Goal: Book appointment/travel/reservation

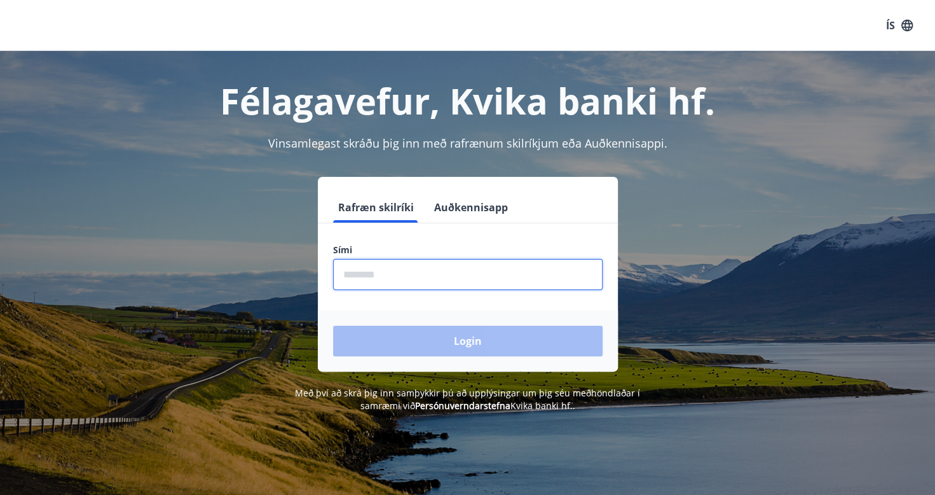
click at [396, 282] on input "phone" at bounding box center [468, 274] width 270 height 31
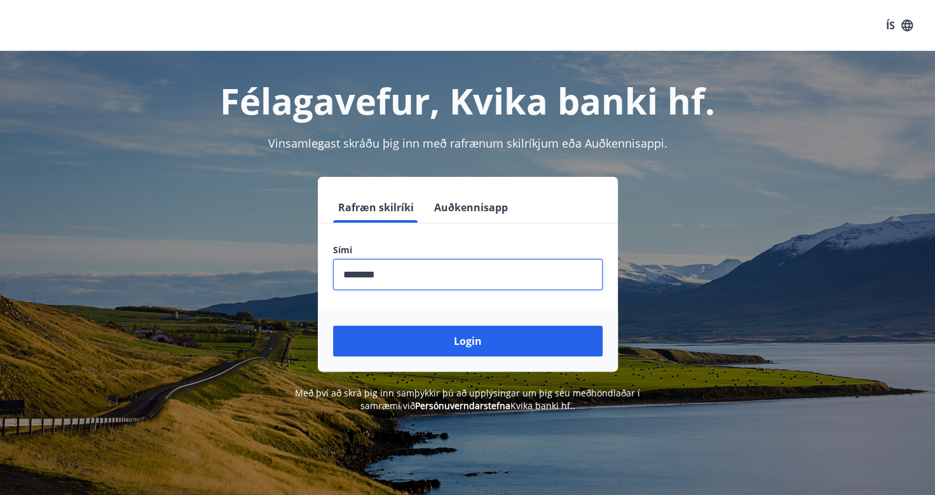
type input "********"
click at [333, 326] on button "Login" at bounding box center [468, 341] width 270 height 31
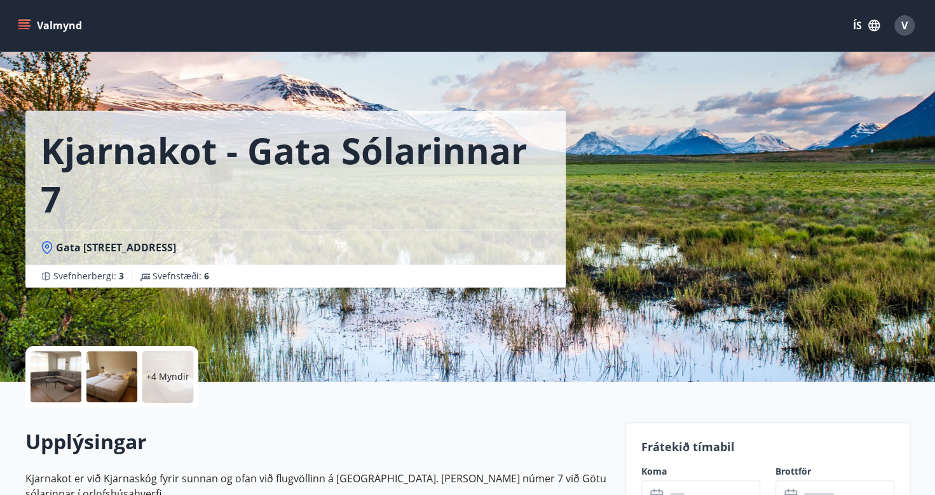
click at [32, 27] on button "Valmynd" at bounding box center [51, 25] width 72 height 23
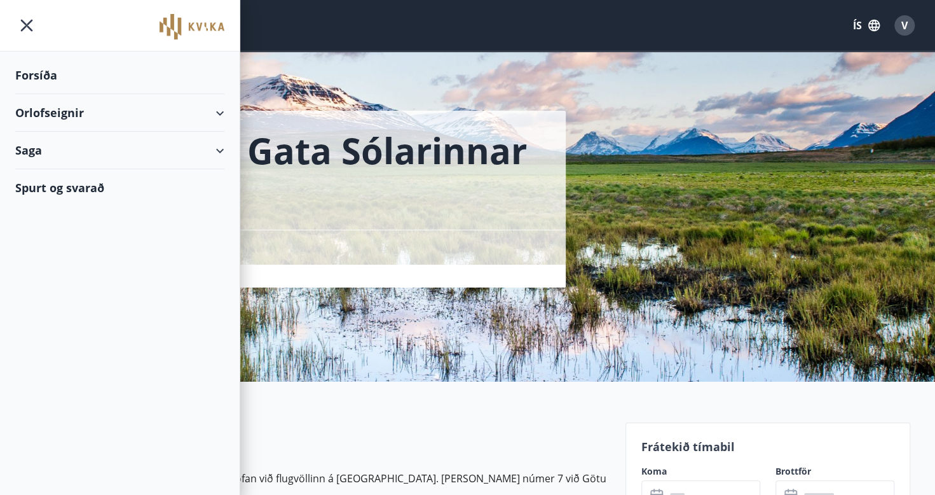
click at [67, 120] on div "Orlofseignir" at bounding box center [119, 113] width 209 height 38
click at [364, 364] on div "+7 Myndir" at bounding box center [317, 376] width 585 height 61
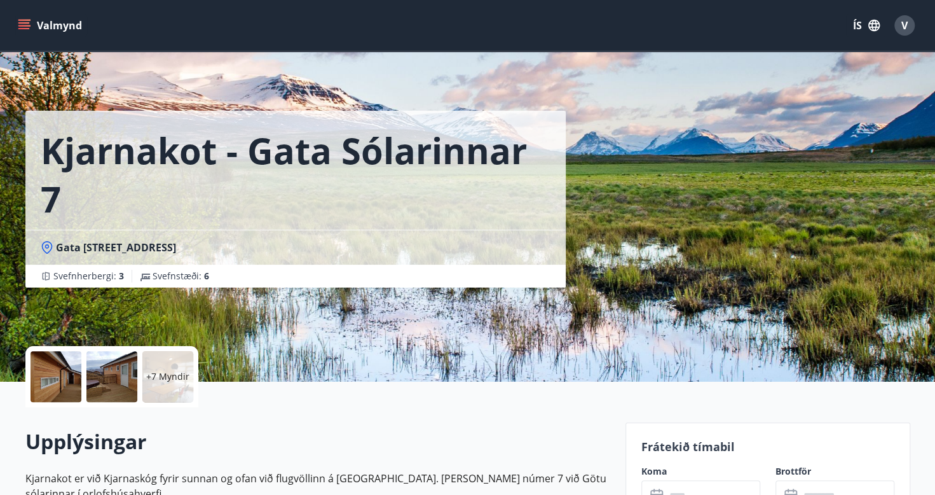
click at [69, 27] on button "Valmynd" at bounding box center [51, 25] width 72 height 23
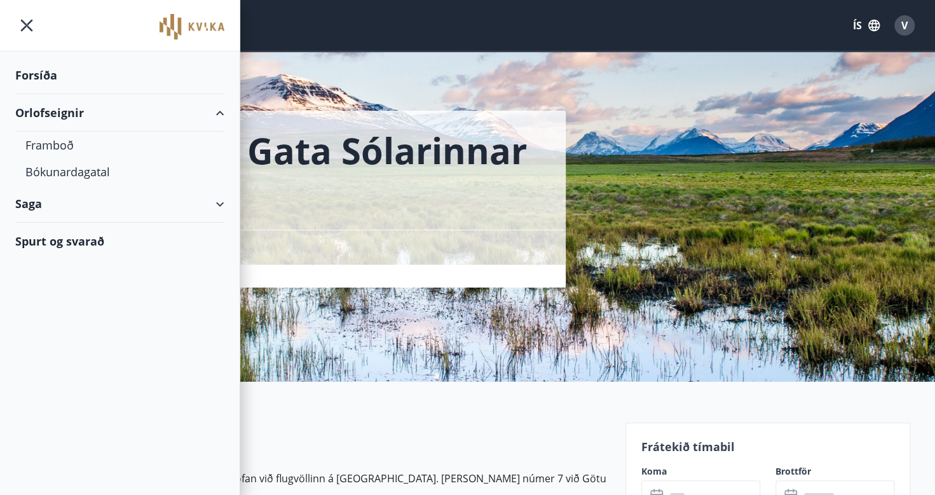
click at [52, 79] on div "Forsíða" at bounding box center [119, 76] width 209 height 38
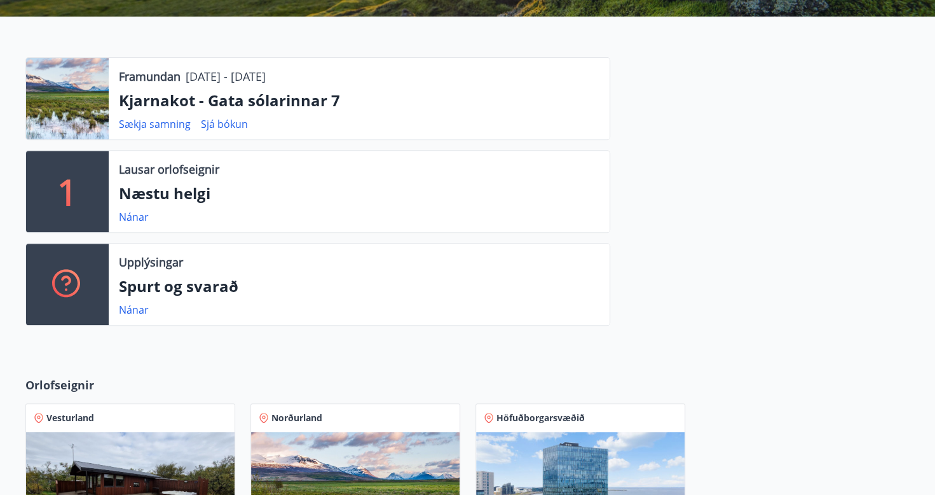
scroll to position [445, 0]
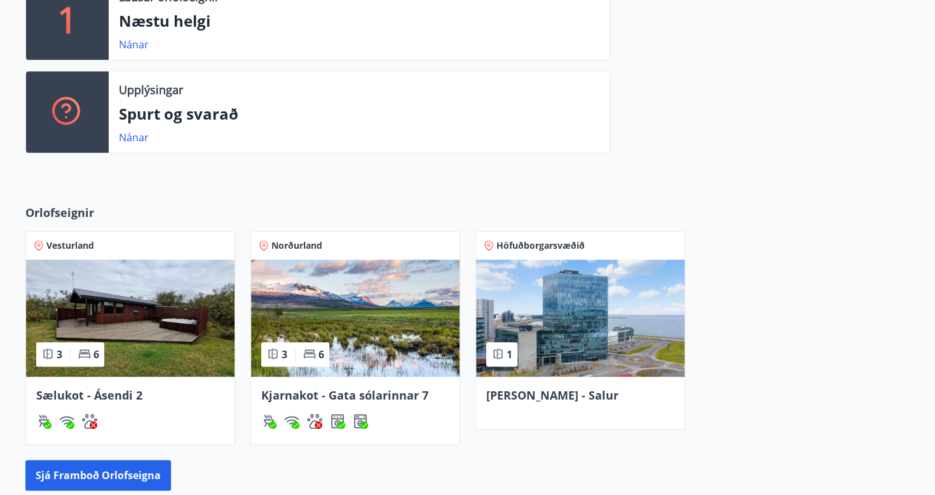
click at [398, 357] on img at bounding box center [355, 317] width 209 height 117
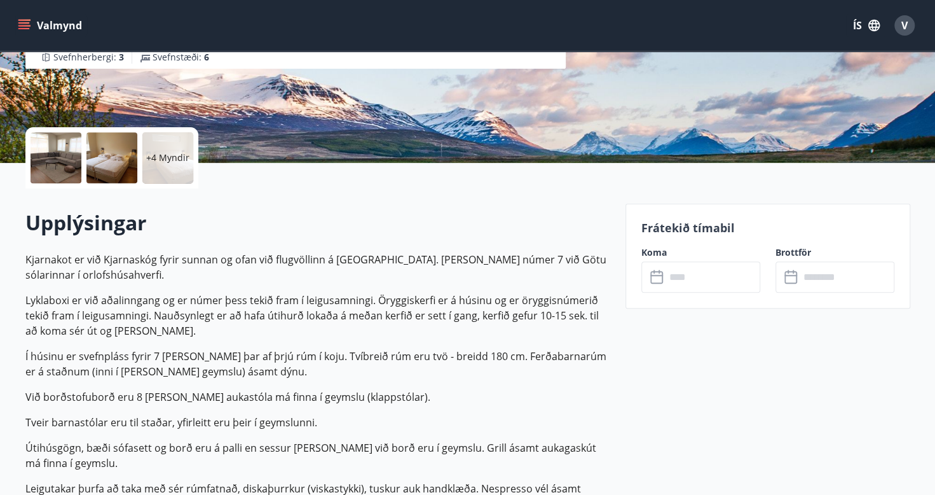
scroll to position [318, 0]
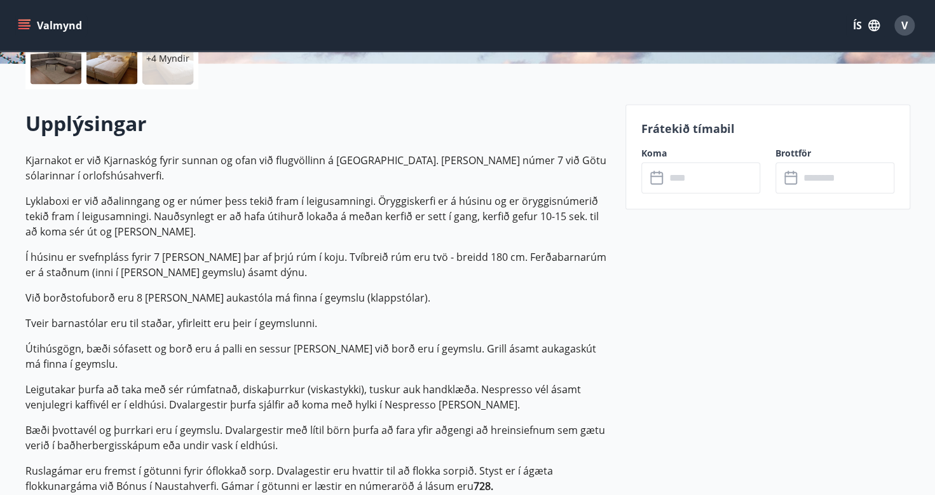
click at [690, 186] on input "text" at bounding box center [713, 177] width 95 height 31
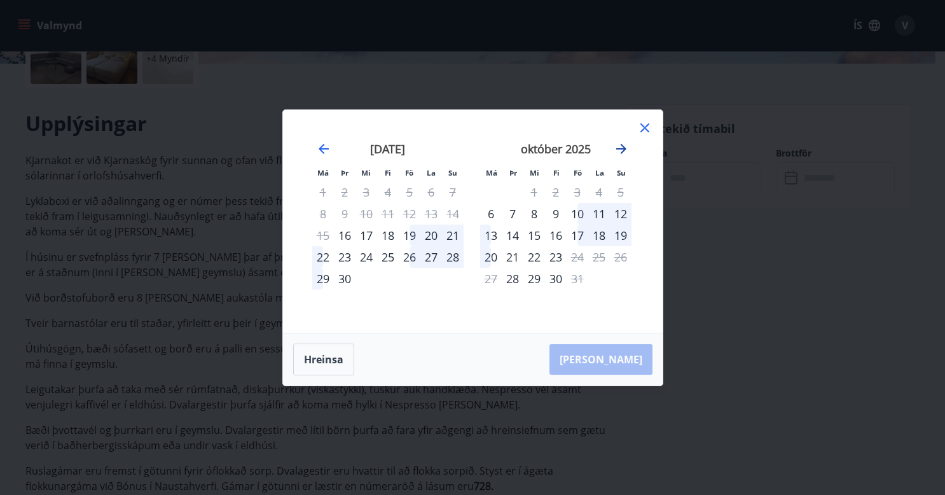
click at [621, 149] on icon "Move forward to switch to the next month." at bounding box center [621, 149] width 10 height 10
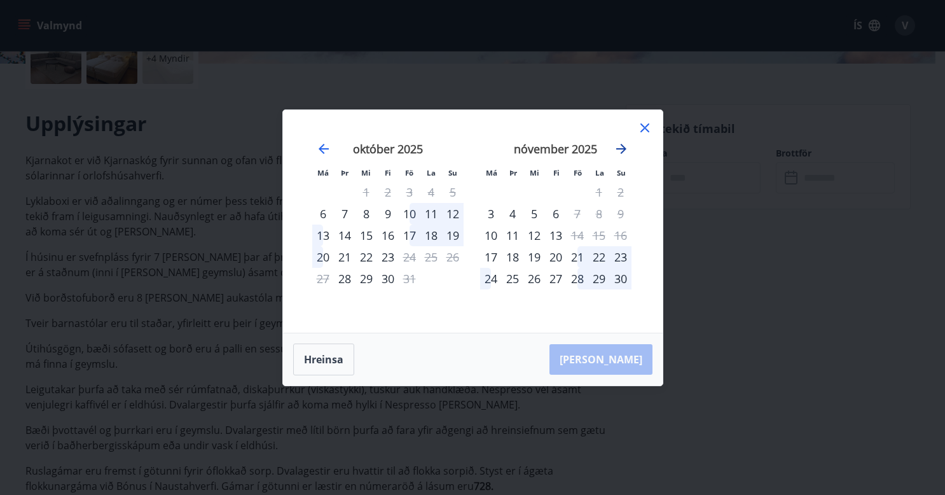
click at [621, 149] on icon "Move forward to switch to the next month." at bounding box center [621, 149] width 10 height 10
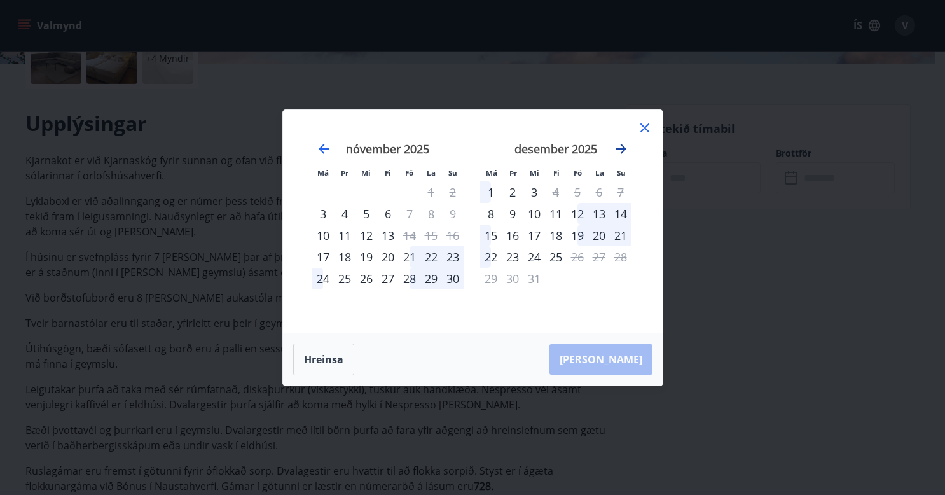
click at [621, 149] on icon "Move forward to switch to the next month." at bounding box center [621, 149] width 10 height 10
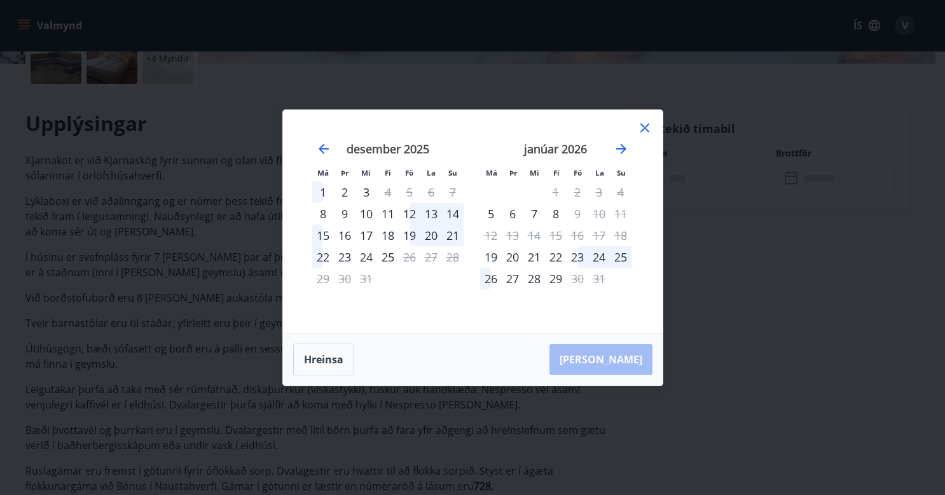
click at [481, 439] on div "Má Þr Mi Fi Fö La Su Má Þr Mi Fi Fö La Su [DATE] 1 2 3 4 5 6 7 8 9 10 11 12 13 …" at bounding box center [472, 247] width 945 height 495
